Goal: Transaction & Acquisition: Book appointment/travel/reservation

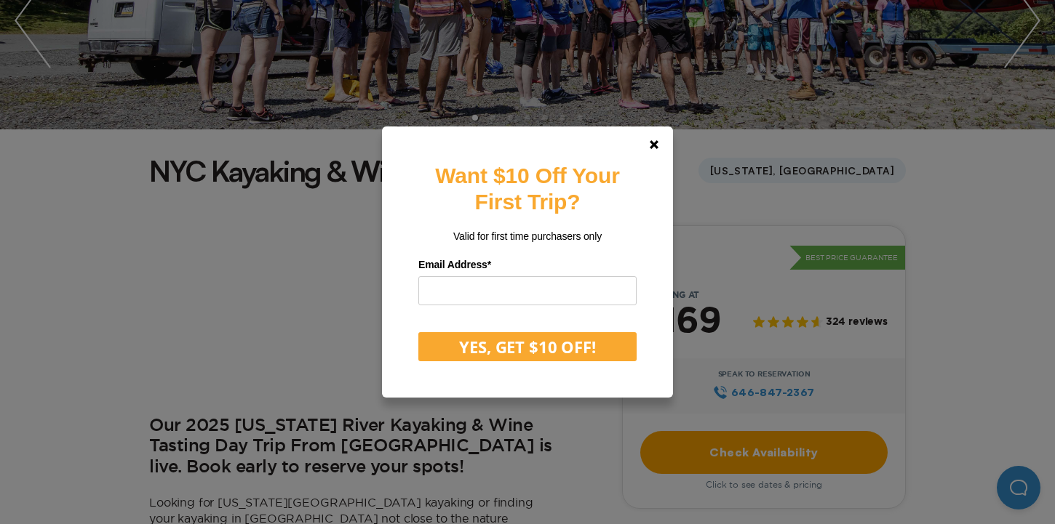
scroll to position [255, 0]
click at [657, 143] on icon at bounding box center [653, 144] width 9 height 9
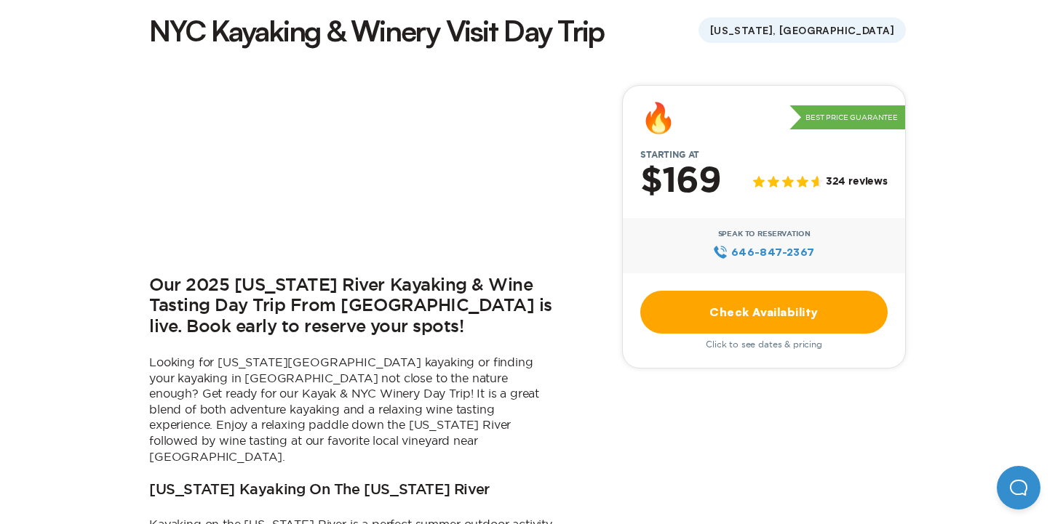
scroll to position [0, 0]
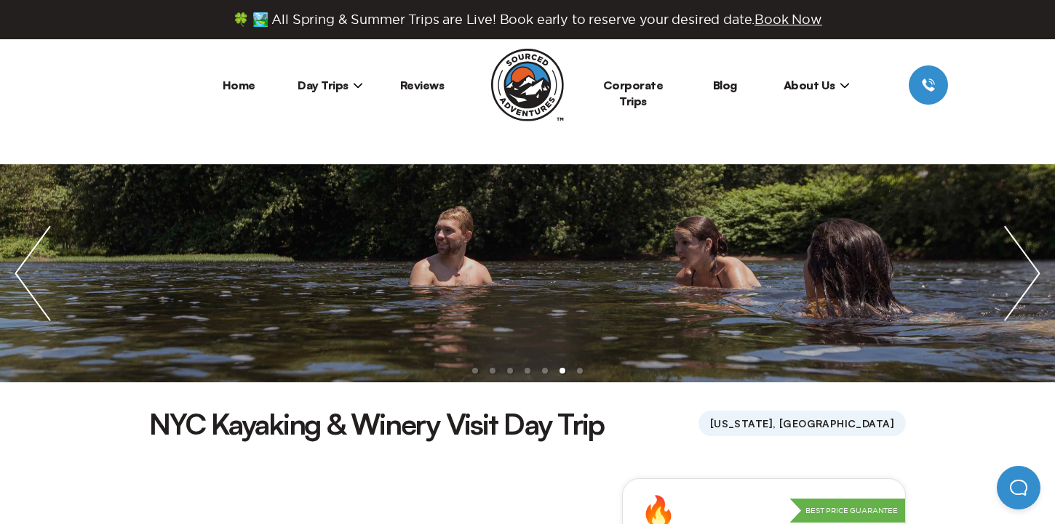
click at [330, 87] on span "Day Trips" at bounding box center [329, 85] width 65 height 15
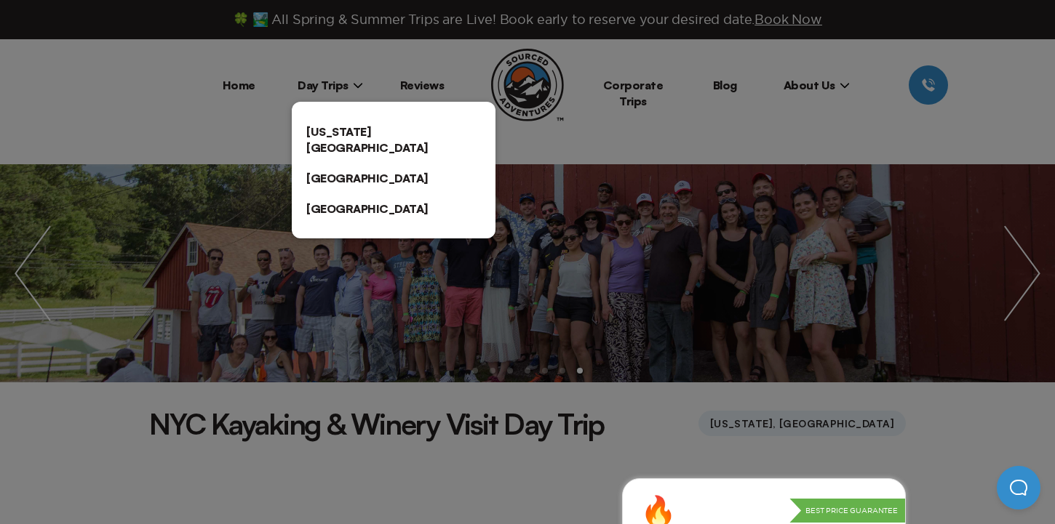
click at [340, 126] on link "[US_STATE][GEOGRAPHIC_DATA]" at bounding box center [394, 139] width 204 height 47
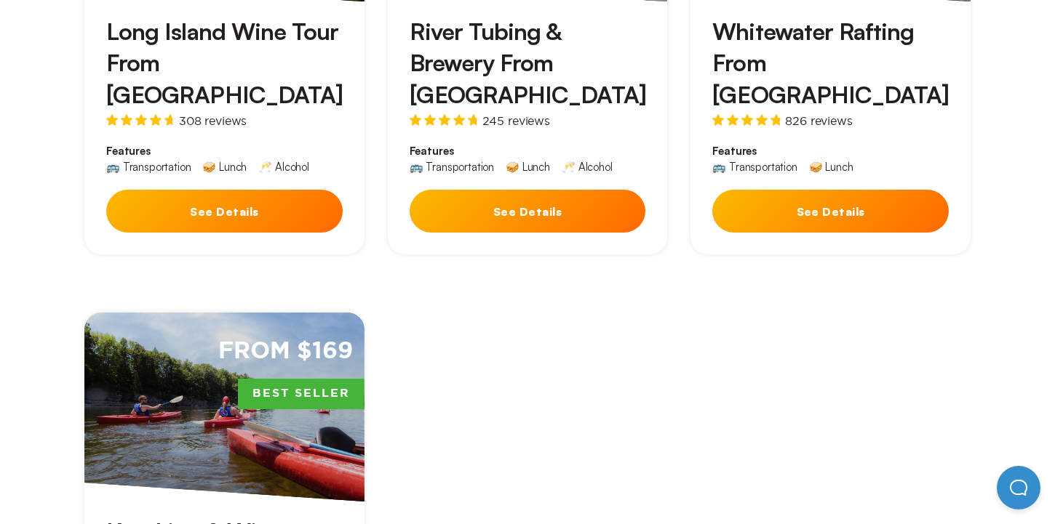
scroll to position [1871, 0]
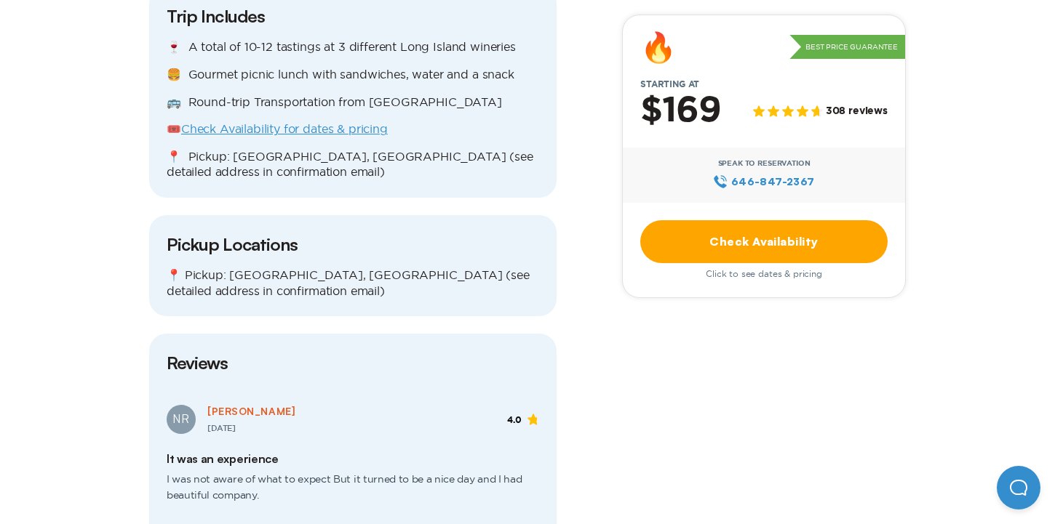
scroll to position [1596, 0]
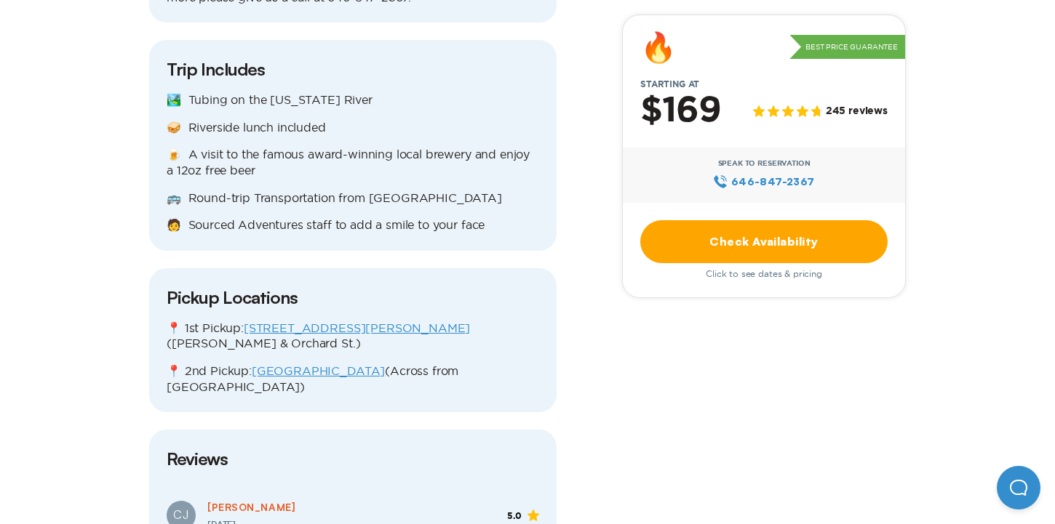
scroll to position [1804, 0]
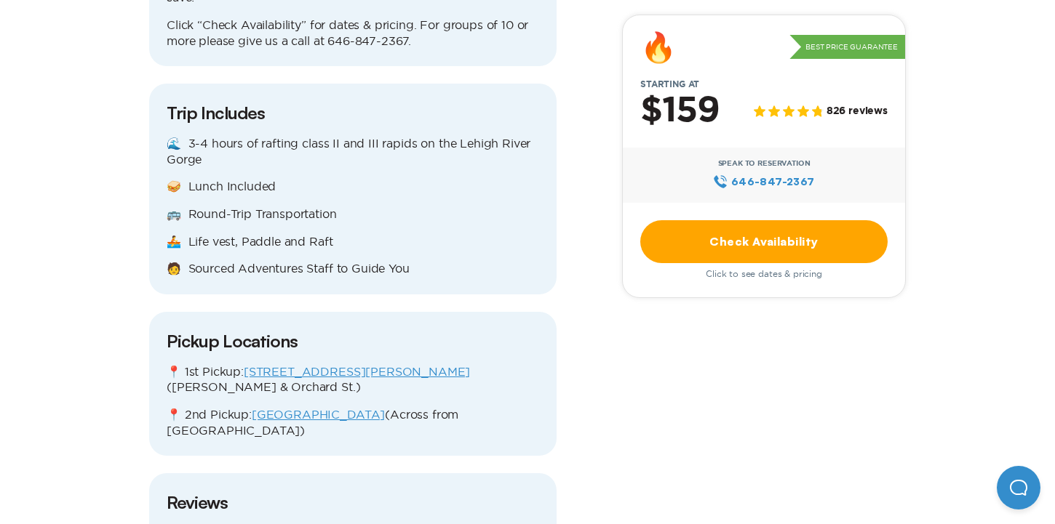
scroll to position [1782, 0]
